Goal: Information Seeking & Learning: Learn about a topic

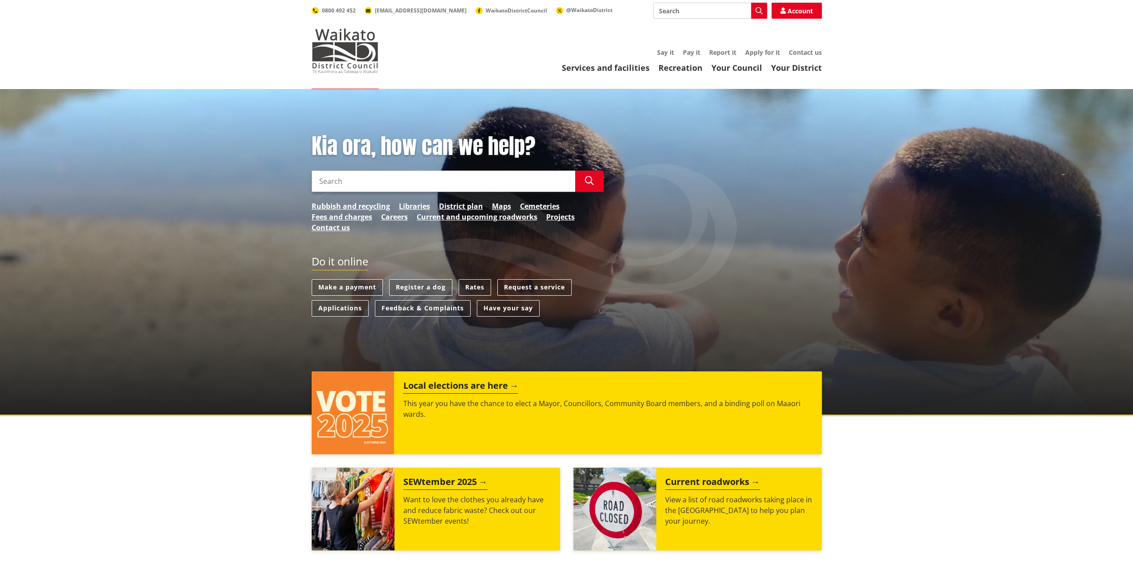
click at [353, 184] on input "Search" at bounding box center [444, 181] width 264 height 21
type input "65 wallis street raglan"
click at [593, 182] on icon "button" at bounding box center [589, 180] width 9 height 9
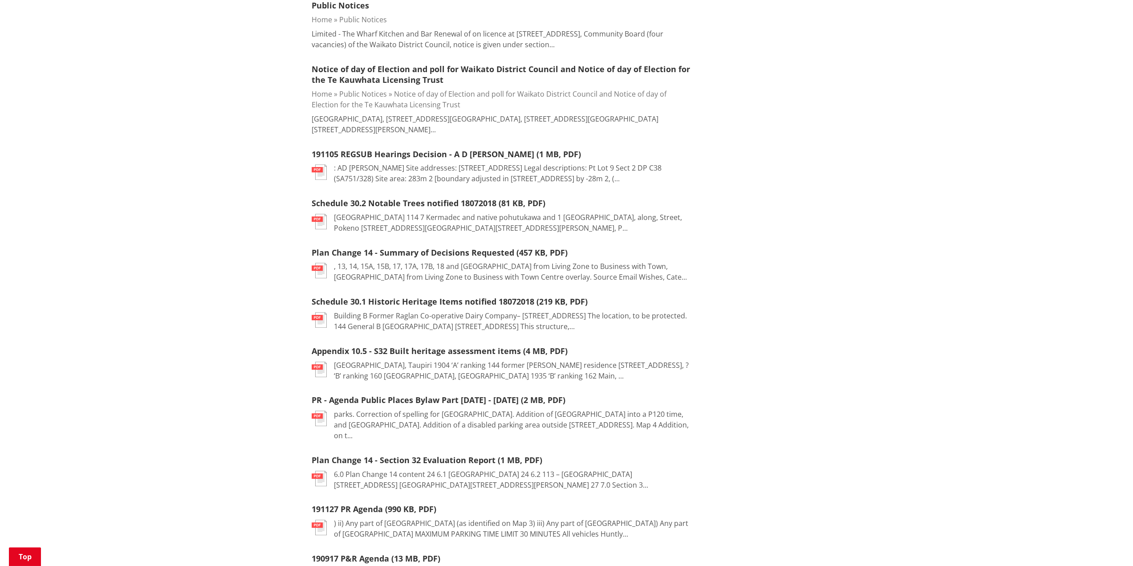
scroll to position [312, 0]
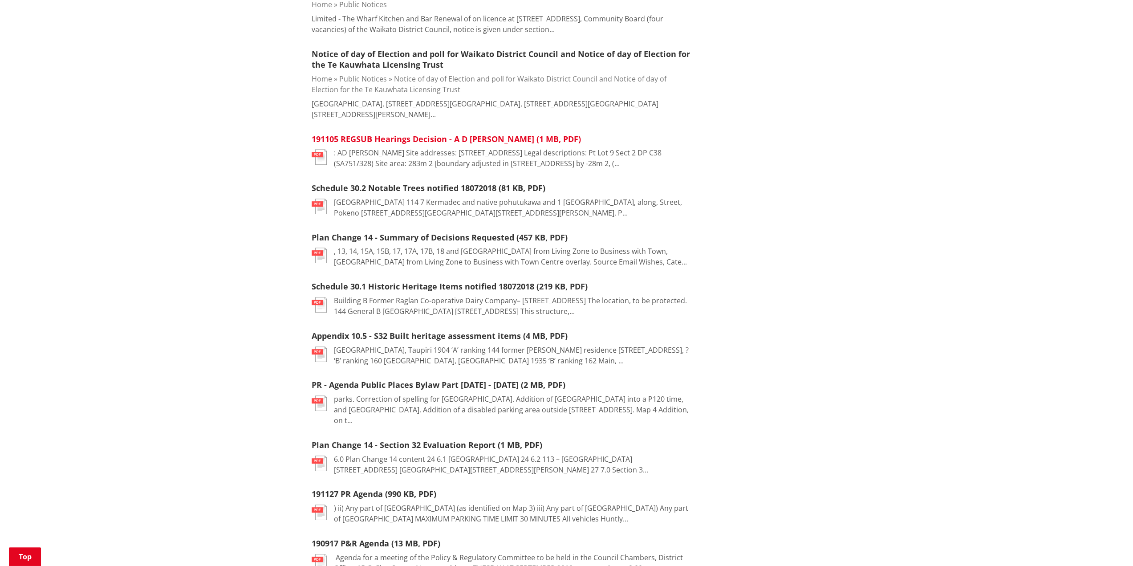
click at [445, 139] on link "191105 REGSUB Hearings Decision - A D [PERSON_NAME] (1 MB, PDF)" at bounding box center [446, 139] width 269 height 11
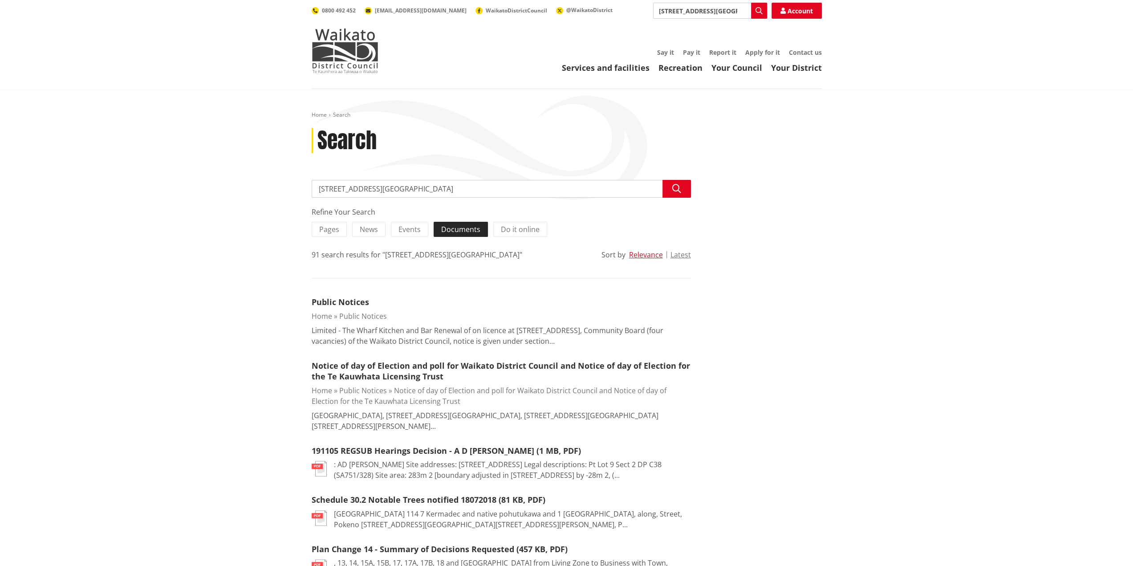
click at [453, 232] on span "Documents" at bounding box center [460, 229] width 39 height 10
click at [0, 0] on input "Documents" at bounding box center [0, 0] width 0 height 0
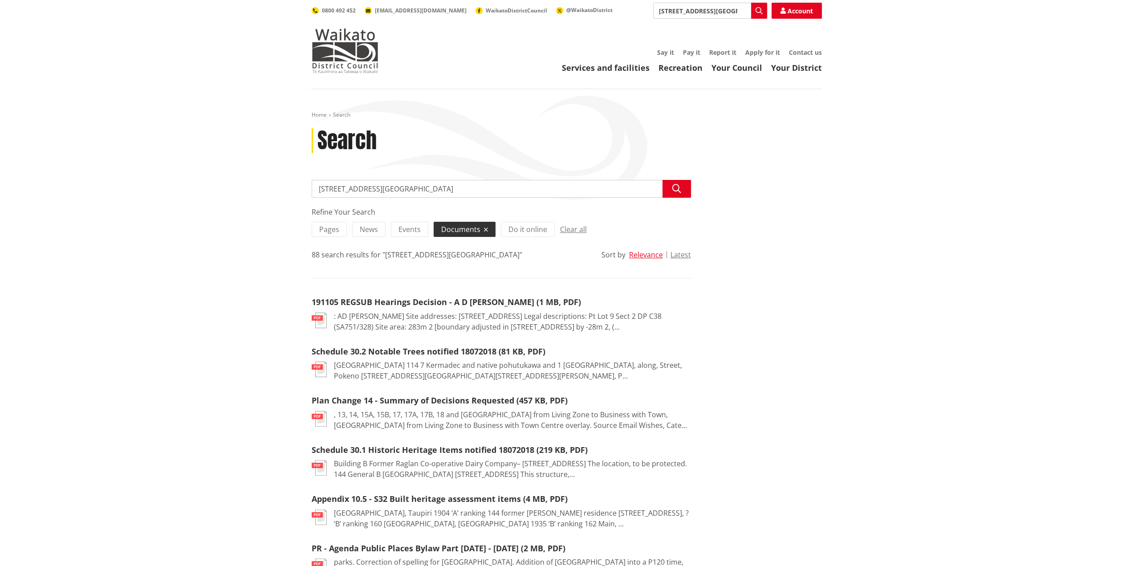
click at [399, 189] on input "[STREET_ADDRESS][GEOGRAPHIC_DATA]" at bounding box center [501, 189] width 379 height 18
drag, startPoint x: 399, startPoint y: 189, endPoint x: 286, endPoint y: 189, distance: 113.1
type input "site requirements"
click at [673, 188] on icon "button" at bounding box center [677, 188] width 9 height 9
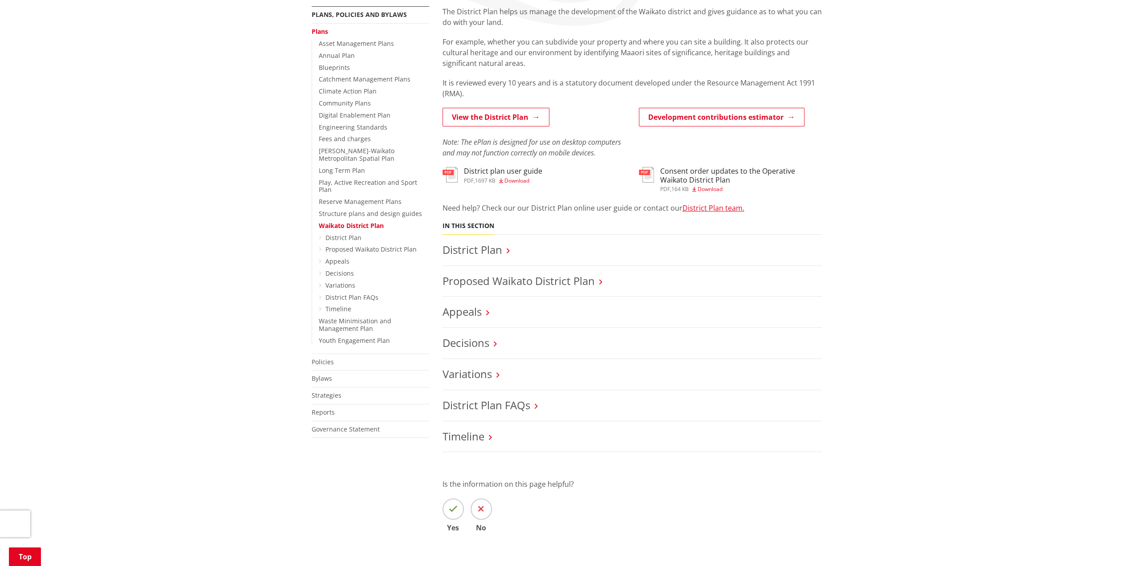
scroll to position [178, 0]
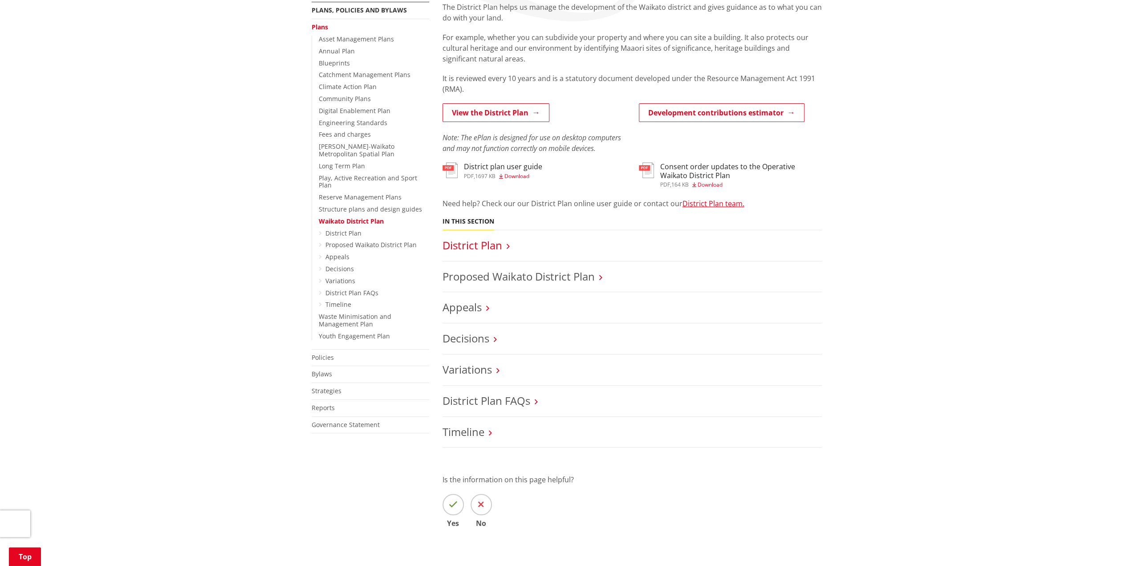
click at [485, 246] on link "District Plan" at bounding box center [473, 245] width 60 height 15
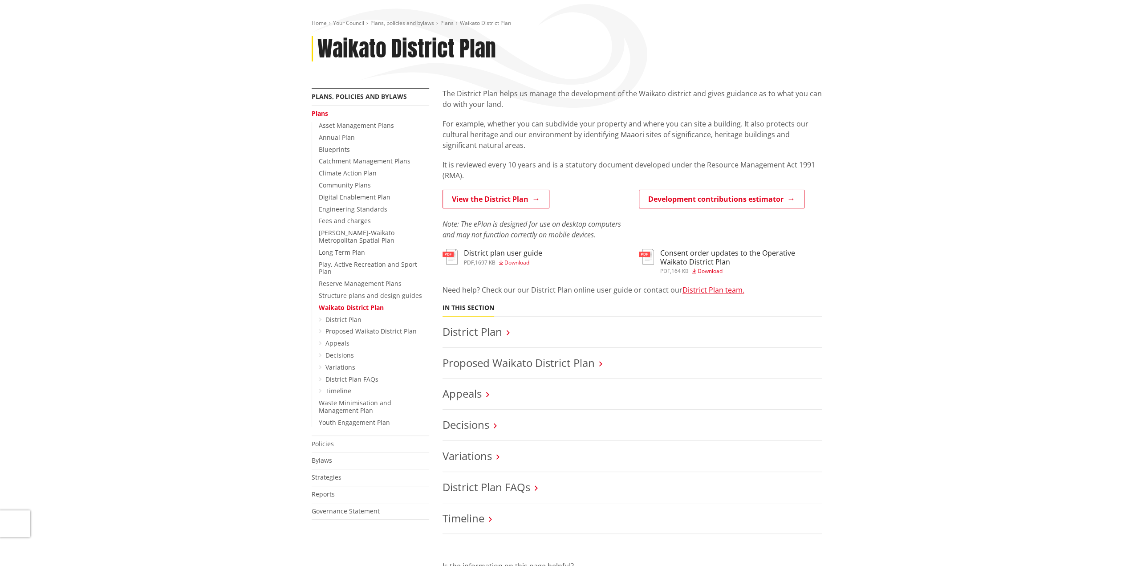
scroll to position [89, 0]
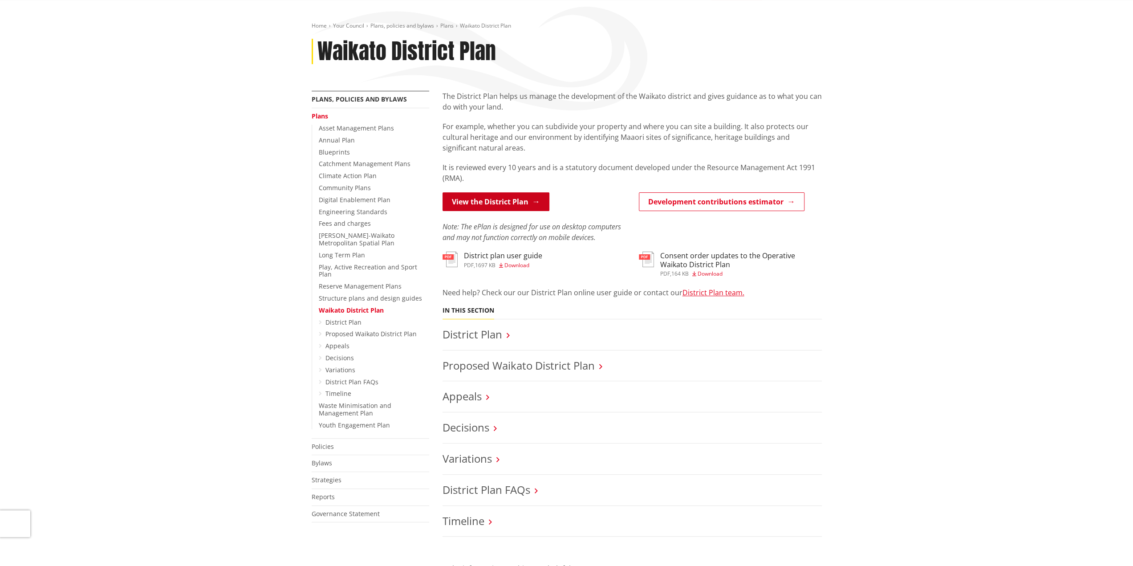
click at [493, 199] on link "View the District Plan" at bounding box center [496, 201] width 107 height 19
